Goal: Transaction & Acquisition: Download file/media

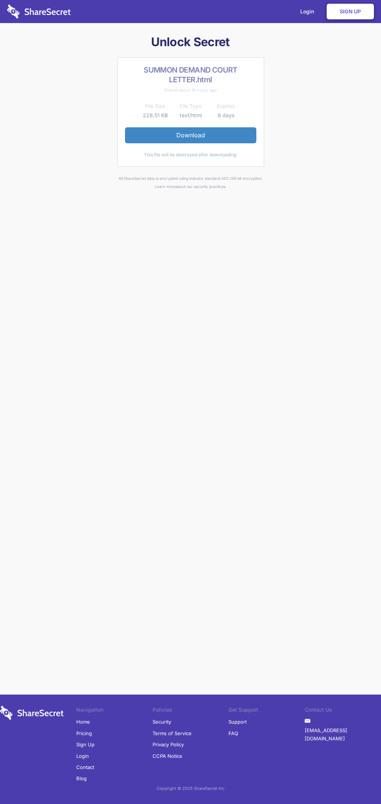
click at [191, 135] on link "Download" at bounding box center [190, 135] width 131 height 16
